Goal: Book appointment/travel/reservation

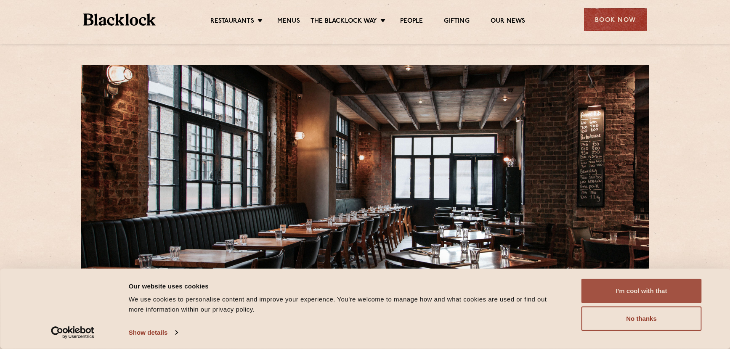
click at [647, 288] on button "I'm cool with that" at bounding box center [641, 291] width 120 height 24
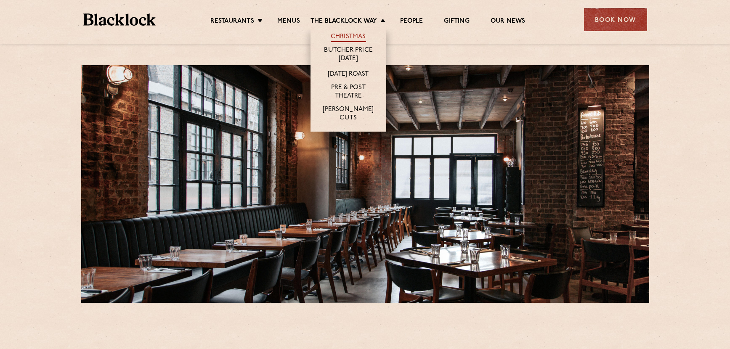
click at [345, 36] on link "Christmas" at bounding box center [348, 37] width 35 height 9
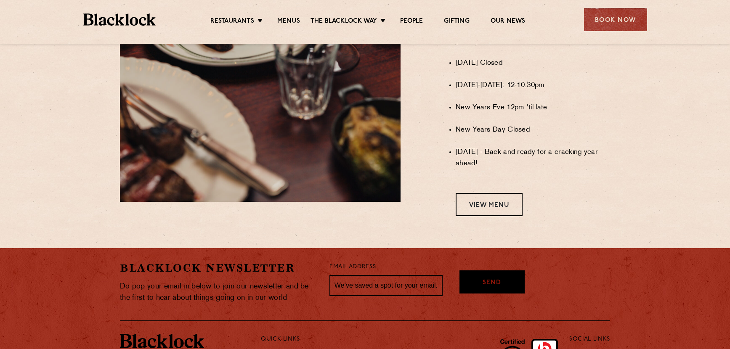
scroll to position [690, 0]
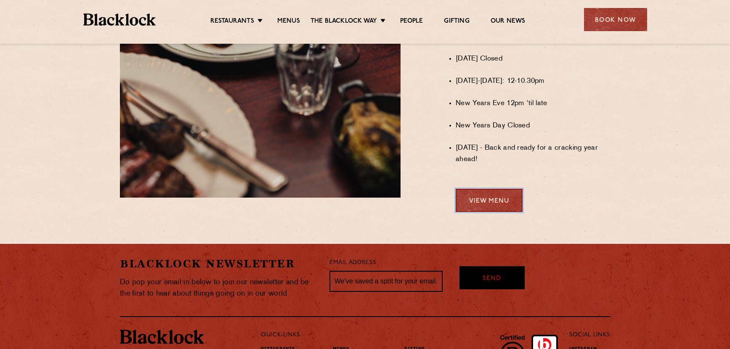
click at [497, 204] on link "View Menu" at bounding box center [489, 200] width 67 height 23
